Goal: Task Accomplishment & Management: Use online tool/utility

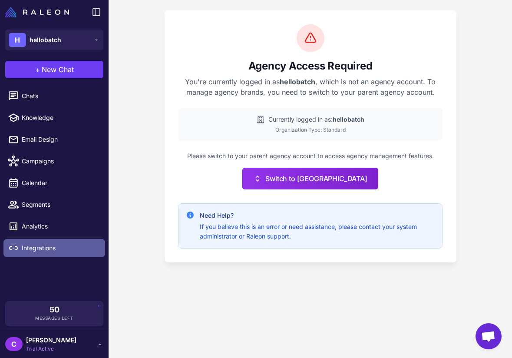
click at [64, 243] on span "Integrations" at bounding box center [60, 248] width 76 height 10
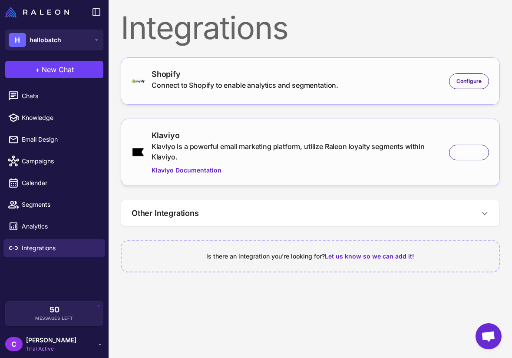
click at [460, 164] on div "Klaviyo Klaviyo is a powerful email marketing platform, utilize Raleon loyalty …" at bounding box center [311, 152] width 358 height 46
click at [461, 159] on div "Configure" at bounding box center [469, 153] width 40 height 16
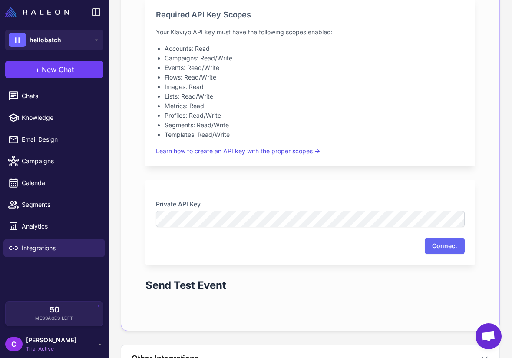
scroll to position [219, 0]
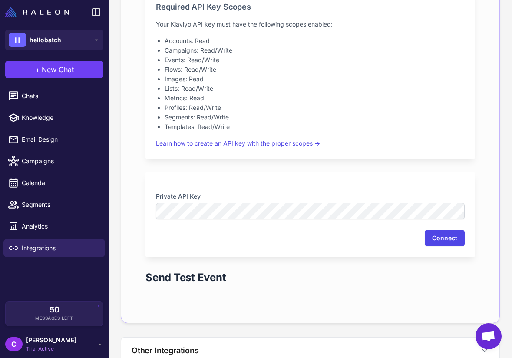
click at [444, 246] on button "Connect" at bounding box center [445, 238] width 40 height 17
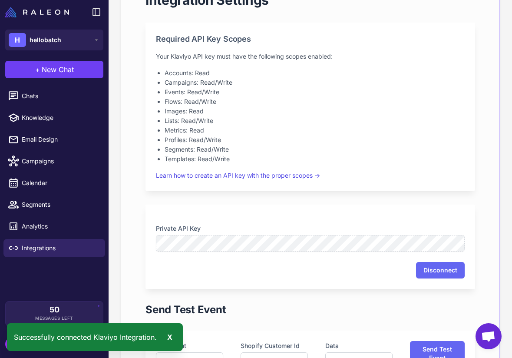
scroll to position [0, 0]
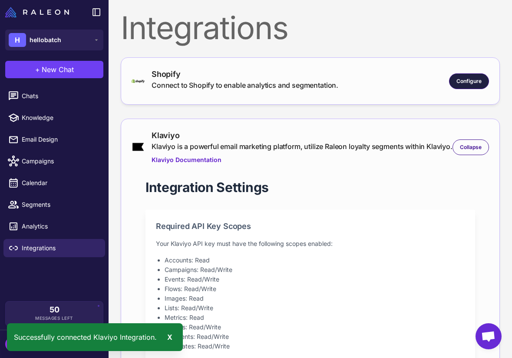
click at [460, 79] on span "Configure" at bounding box center [469, 81] width 25 height 8
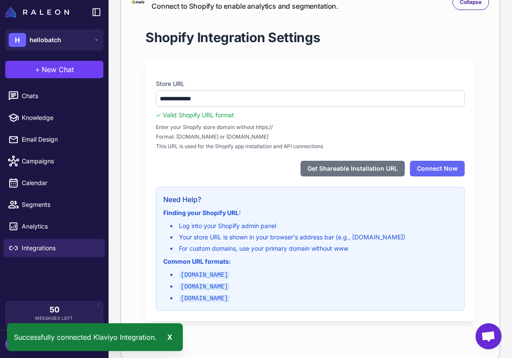
scroll to position [82, 0]
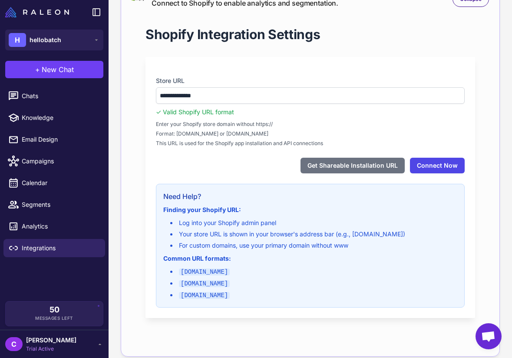
click at [417, 171] on button "Connect Now" at bounding box center [437, 166] width 55 height 16
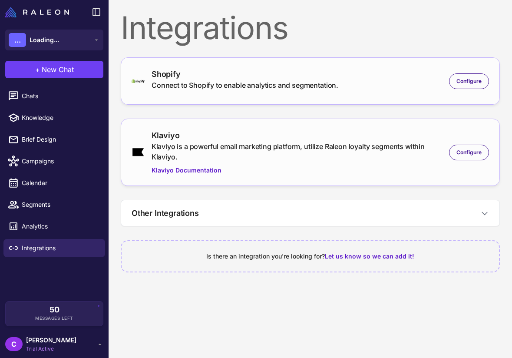
click at [292, 105] on div "Integrations Shopify Connect to Shopify to enable analytics and segmentation. C…" at bounding box center [311, 144] width 404 height 288
click at [469, 84] on span "Configure" at bounding box center [469, 81] width 25 height 8
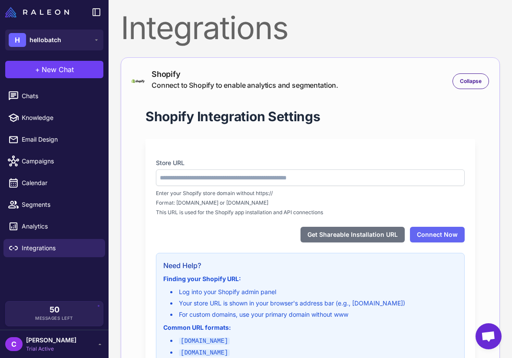
type input "**********"
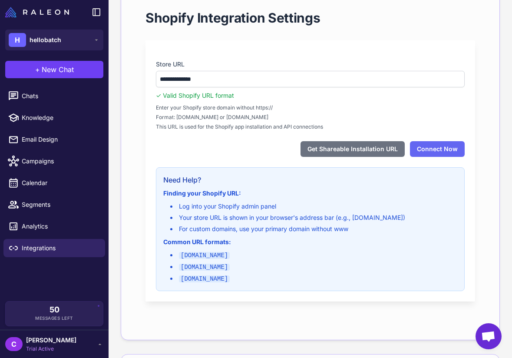
scroll to position [96, 0]
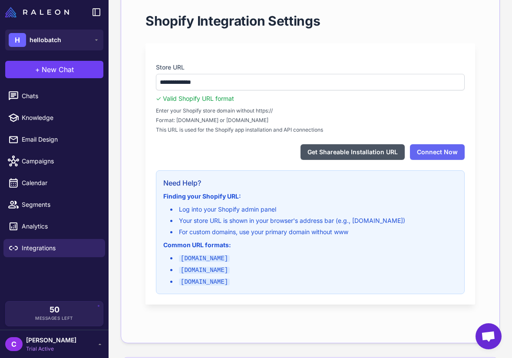
click at [331, 153] on button "Get Shareable Installation URL" at bounding box center [353, 152] width 104 height 16
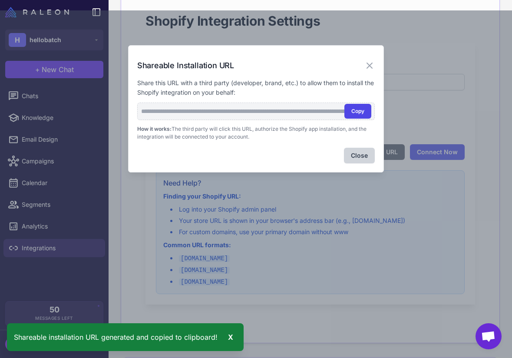
click at [361, 112] on button "Copy" at bounding box center [358, 111] width 27 height 15
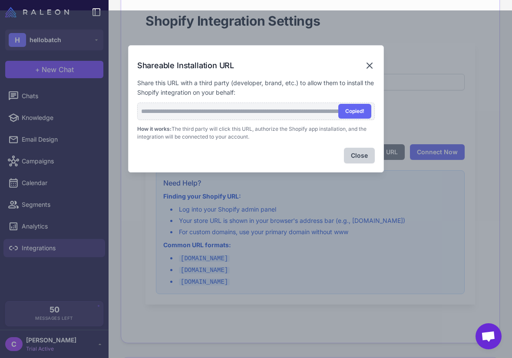
click at [371, 66] on icon at bounding box center [369, 65] width 5 height 5
